Goal: Check status: Check status

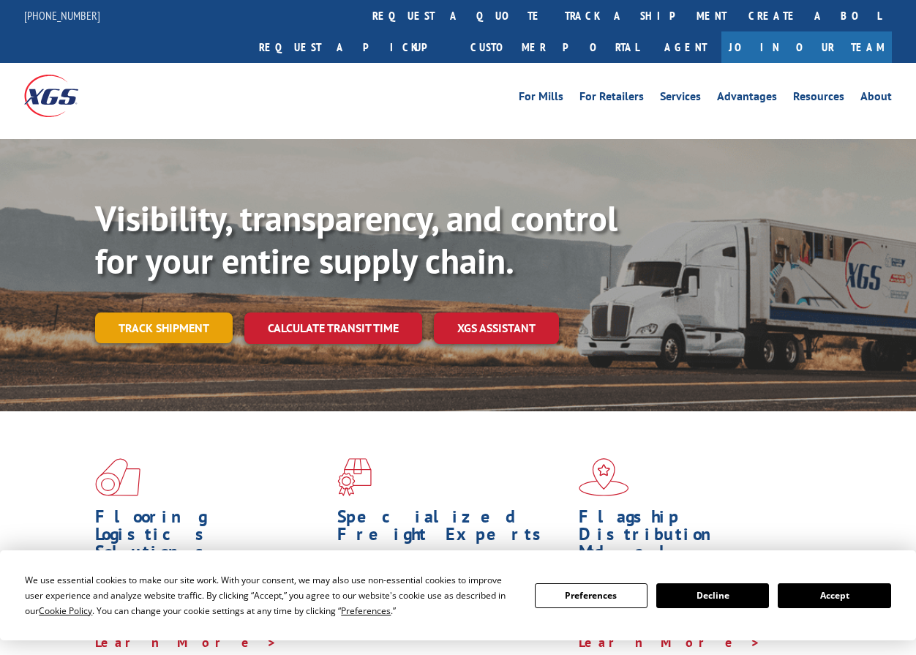
click at [194, 312] on link "Track shipment" at bounding box center [163, 327] width 137 height 31
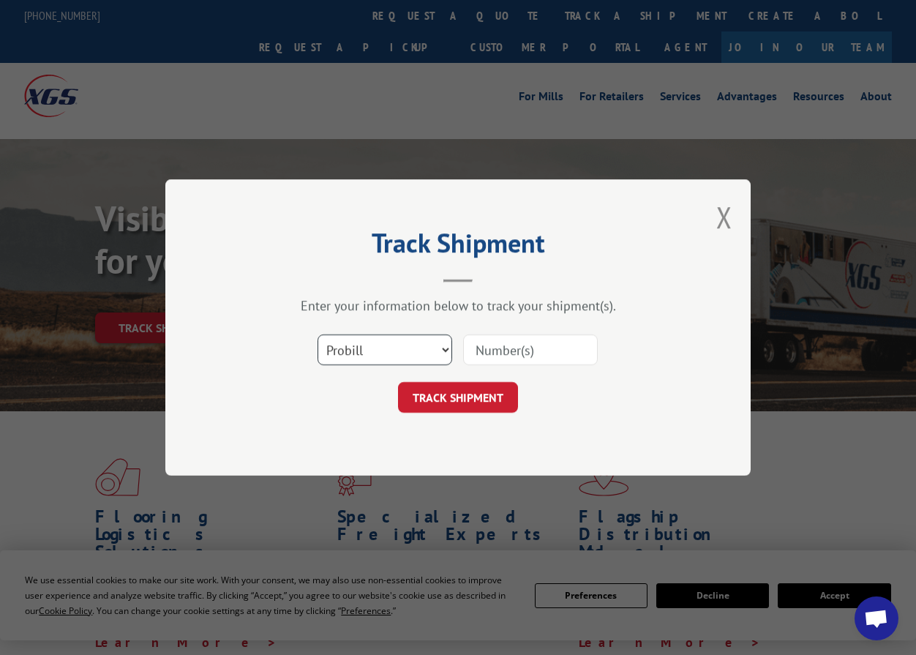
click at [389, 340] on select "Select category... Probill BOL PO" at bounding box center [384, 349] width 135 height 31
select select "po"
click at [317, 334] on select "Select category... Probill BOL PO" at bounding box center [384, 349] width 135 height 31
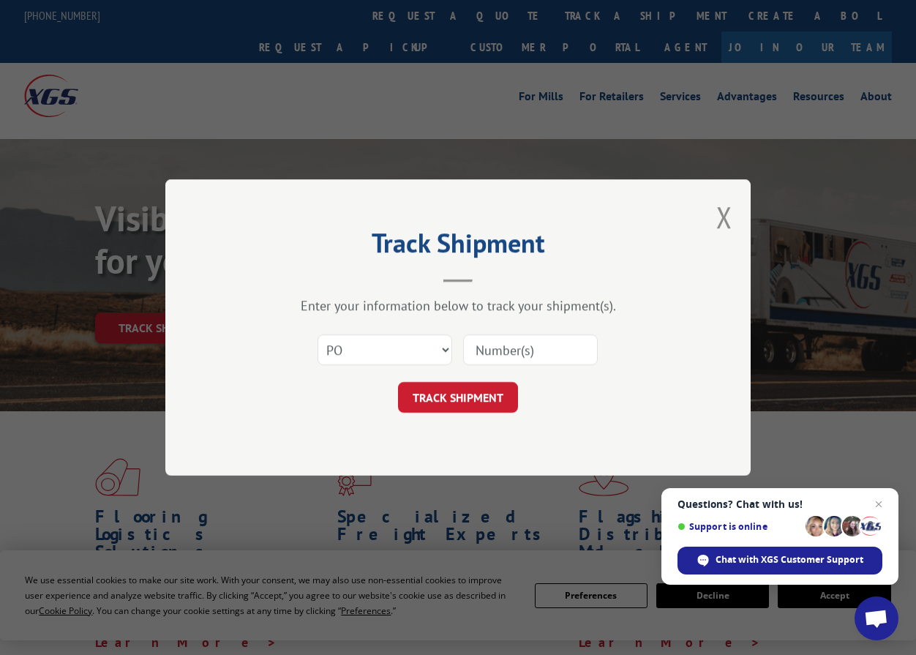
click at [512, 358] on input at bounding box center [530, 349] width 135 height 31
paste input "82544568"
type input "82544568"
click at [488, 404] on button "TRACK SHIPMENT" at bounding box center [458, 397] width 120 height 31
